Goal: Check status

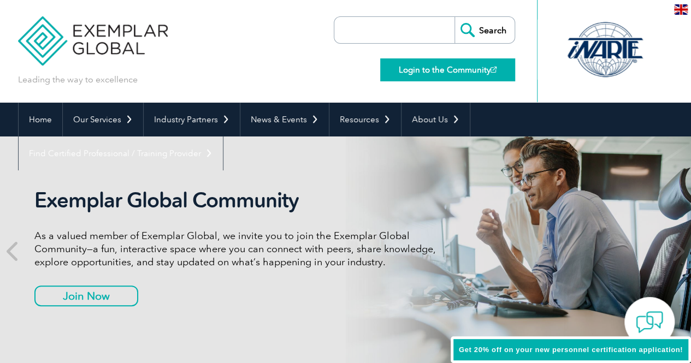
click at [453, 74] on link "Login to the Community" at bounding box center [447, 69] width 135 height 23
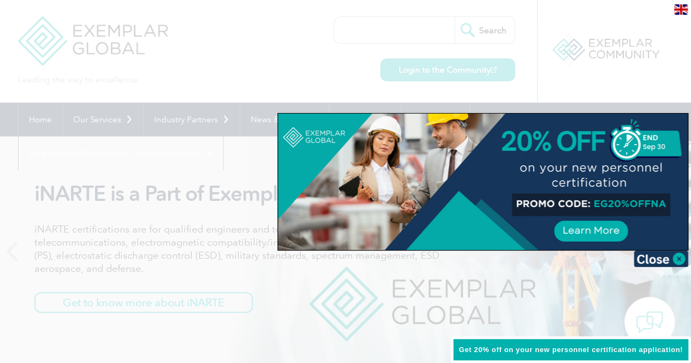
click at [514, 82] on div at bounding box center [345, 181] width 691 height 363
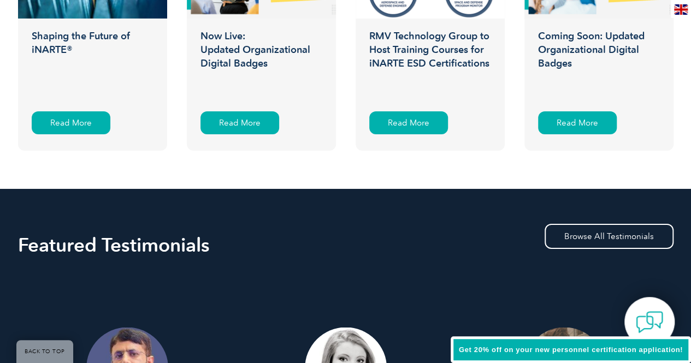
scroll to position [1863, 0]
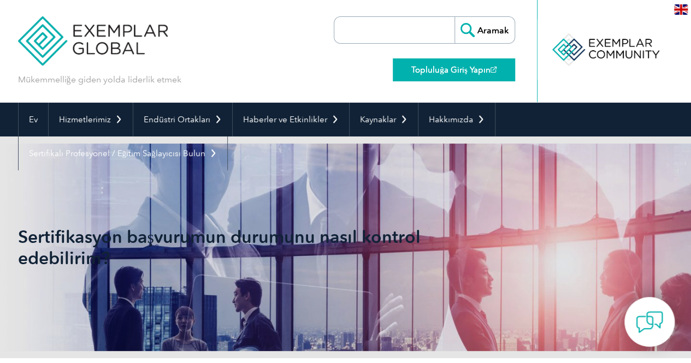
click at [443, 71] on font "Topluluğa Giriş Yapın" at bounding box center [451, 70] width 79 height 10
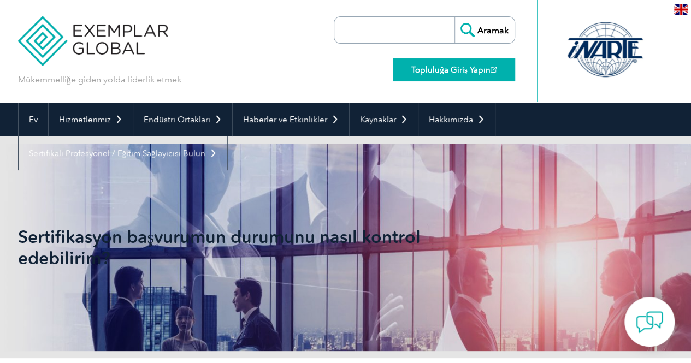
click at [490, 69] on font "Topluluğa Giriş Yapın" at bounding box center [451, 70] width 79 height 10
